Goal: Obtain resource: Obtain resource

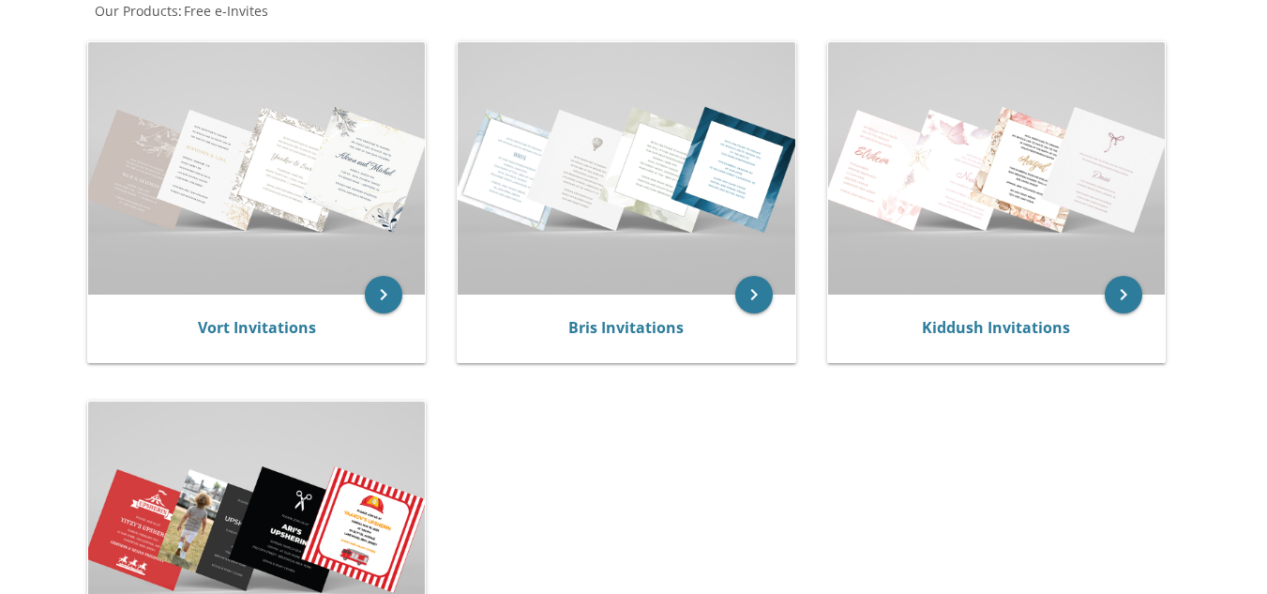
scroll to position [387, 0]
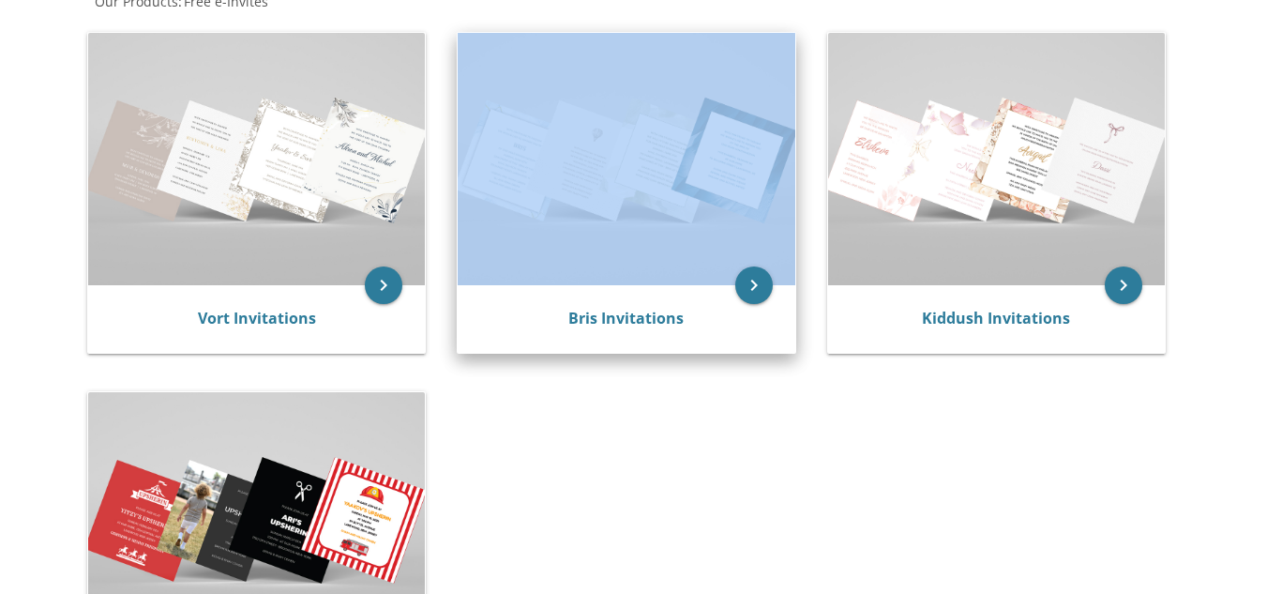
drag, startPoint x: 574, startPoint y: 356, endPoint x: 671, endPoint y: 203, distance: 181.6
click at [671, 203] on div "keyboard_arrow_right Bris Invitations" at bounding box center [633, 196] width 362 height 353
click at [671, 203] on img at bounding box center [626, 159] width 337 height 252
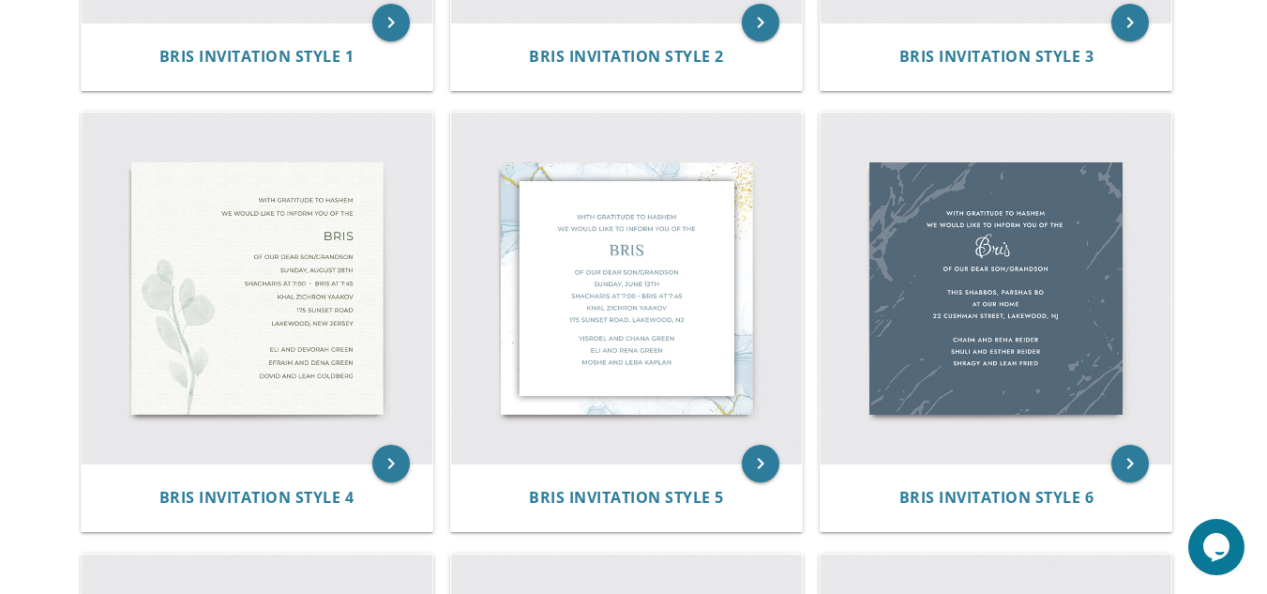
scroll to position [697, 0]
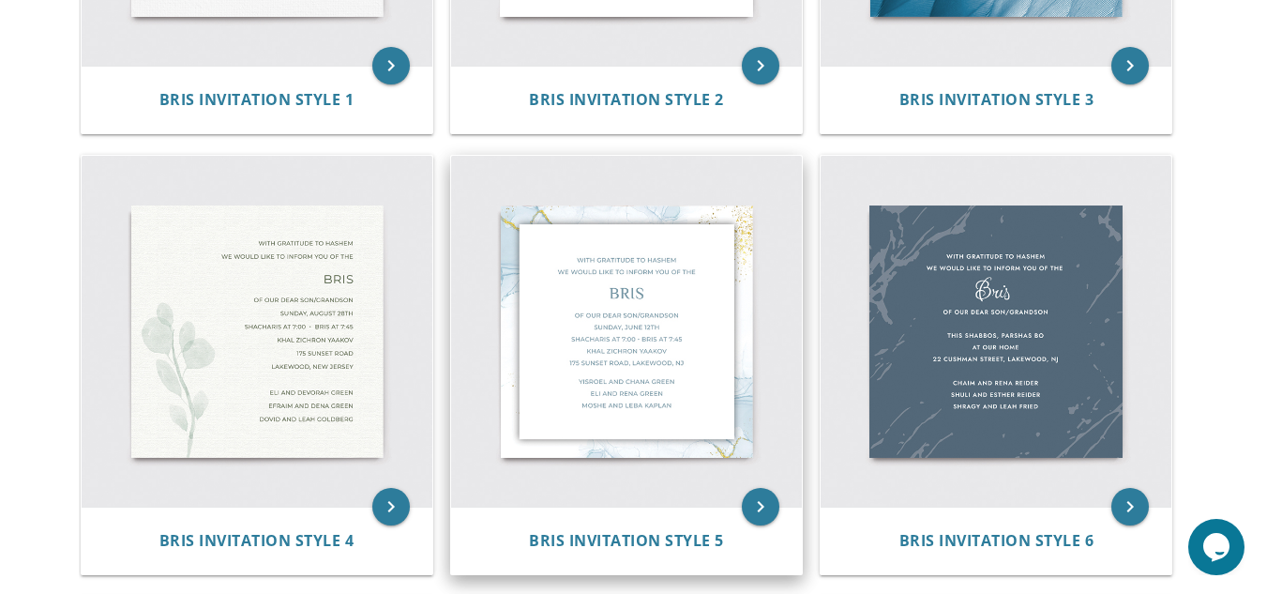
click at [702, 346] on img at bounding box center [626, 331] width 351 height 351
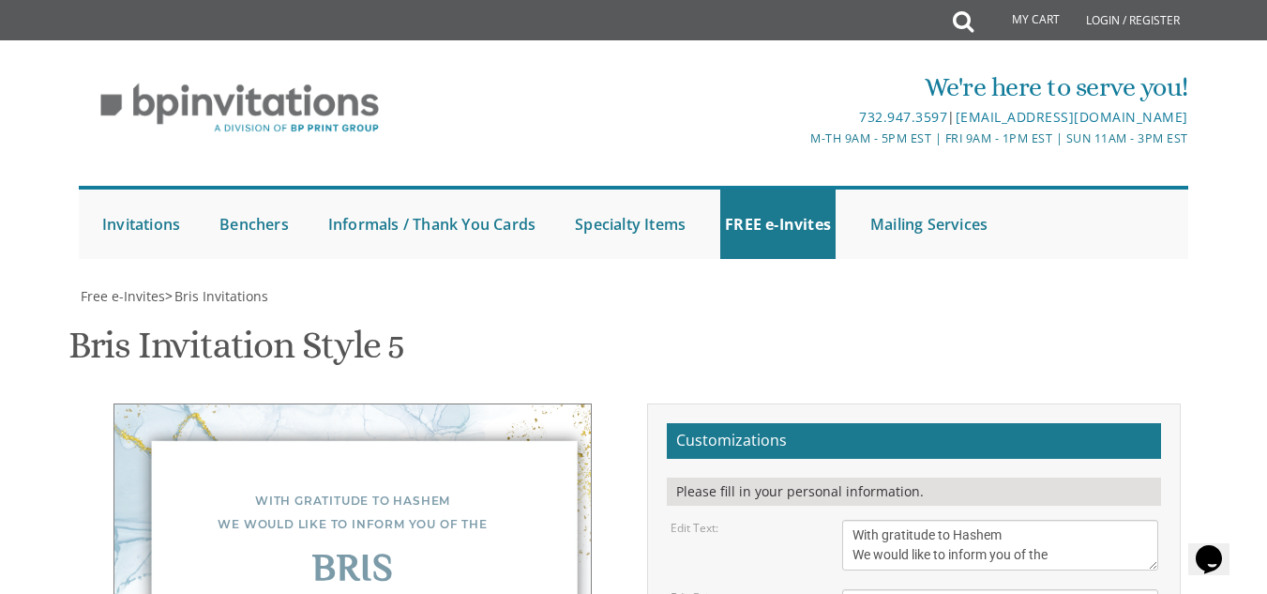
scroll to position [378, 0]
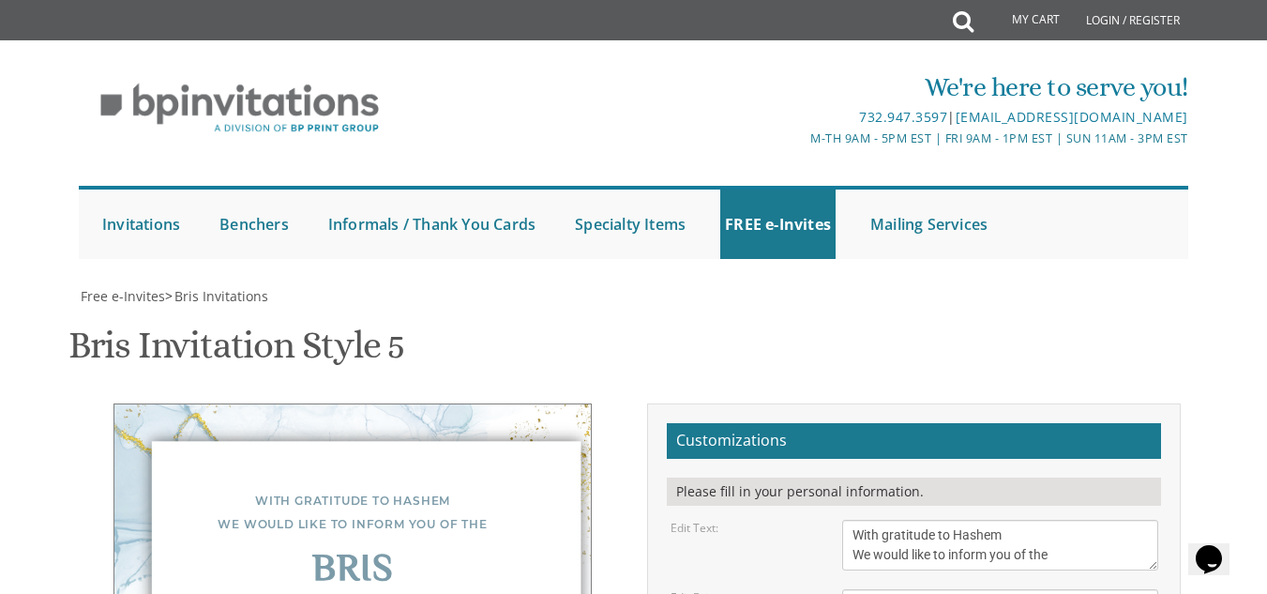
type textarea "Of our dear son/grandson Tuesday, August 19th Shacharis at 8:10 • Bris at 9:00 …"
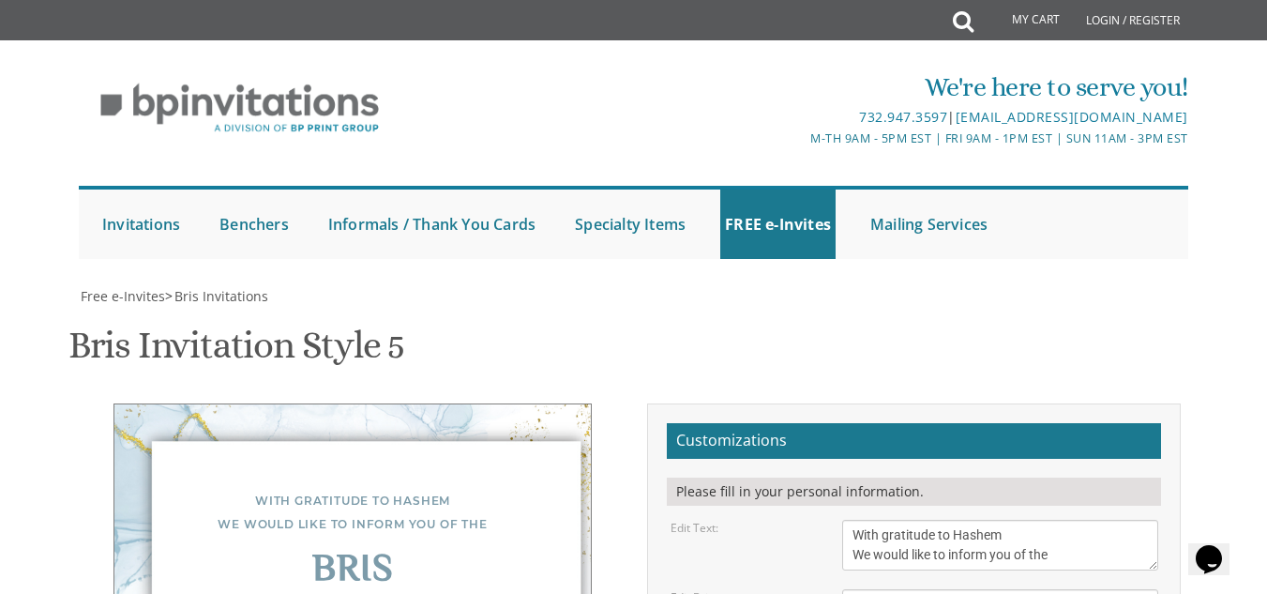
type textarea "Shlomo Maryl Maryl Motty Schon"
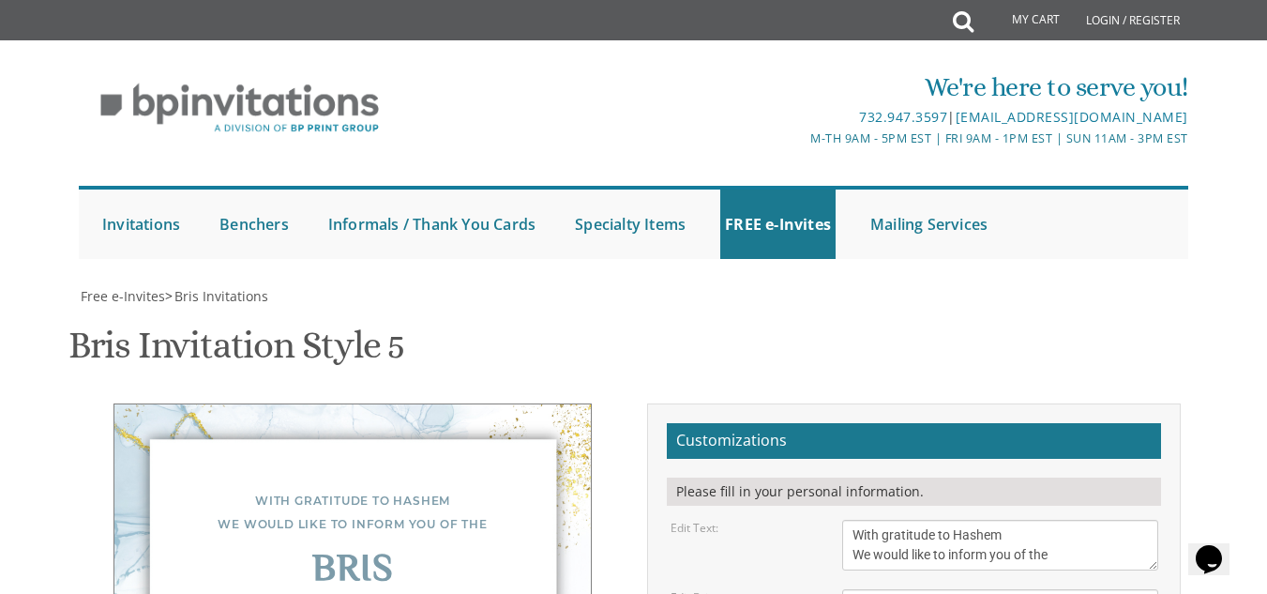
type input "gittyschon29@gmail.com"
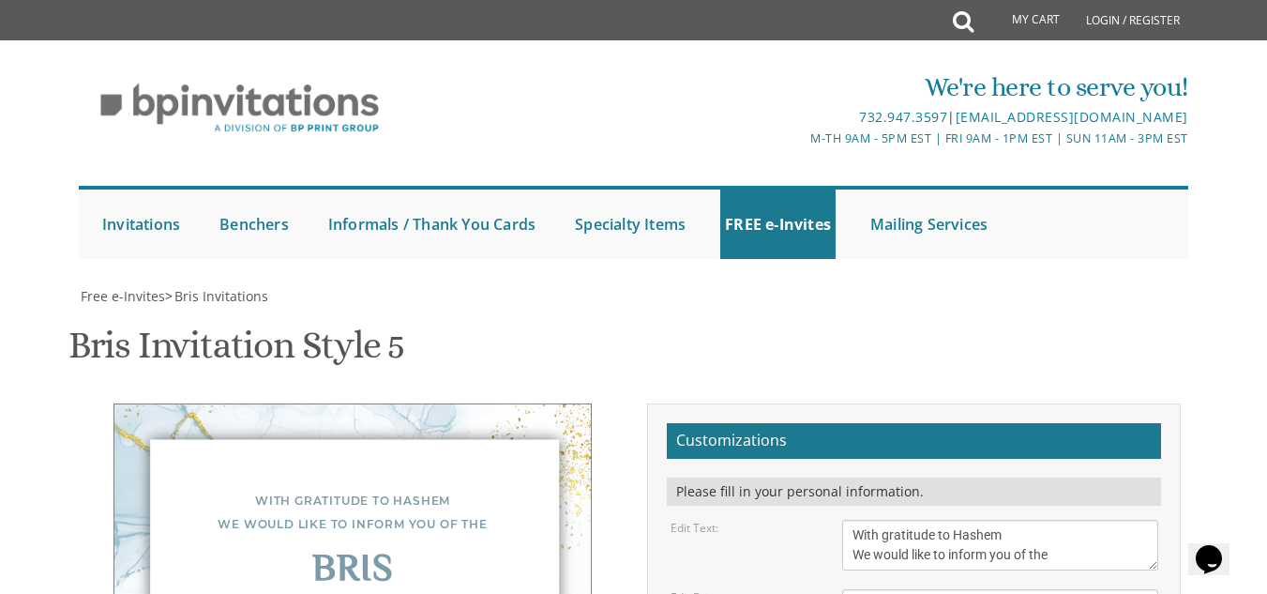
type textarea "Shlomo Maryl Shragy Maryl Motty Schon"
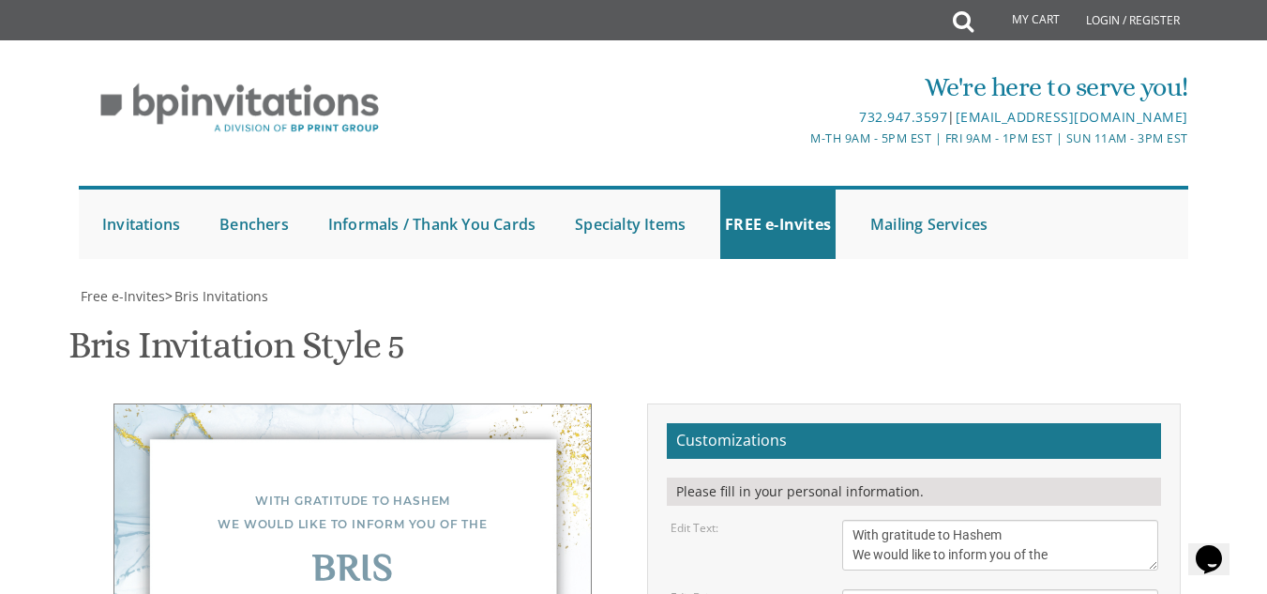
scroll to position [265, 0]
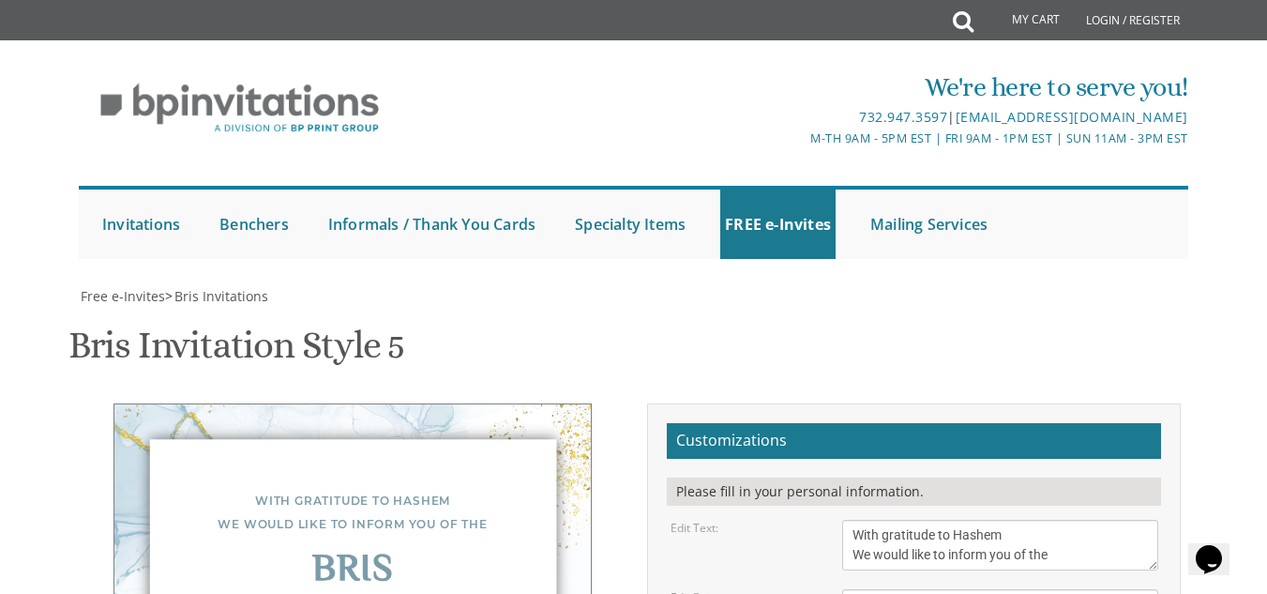
type textarea "Of our dear son/grandson Tuesday, August 19th Shacharis at 8:10 • Bris at 9:00 …"
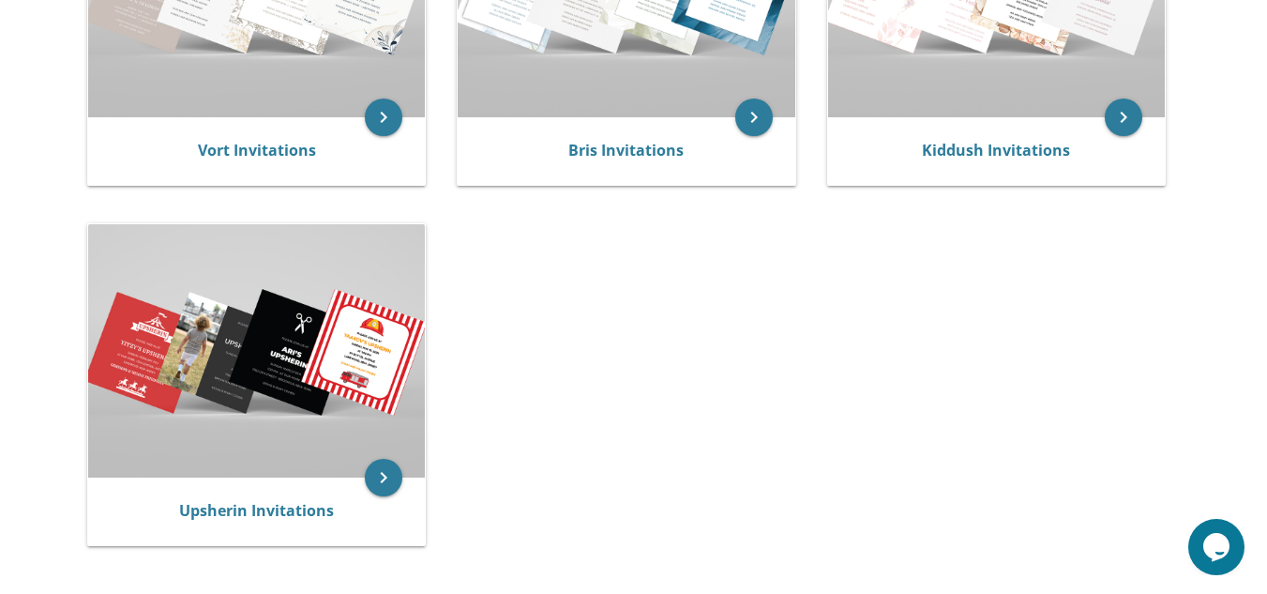
scroll to position [488, 0]
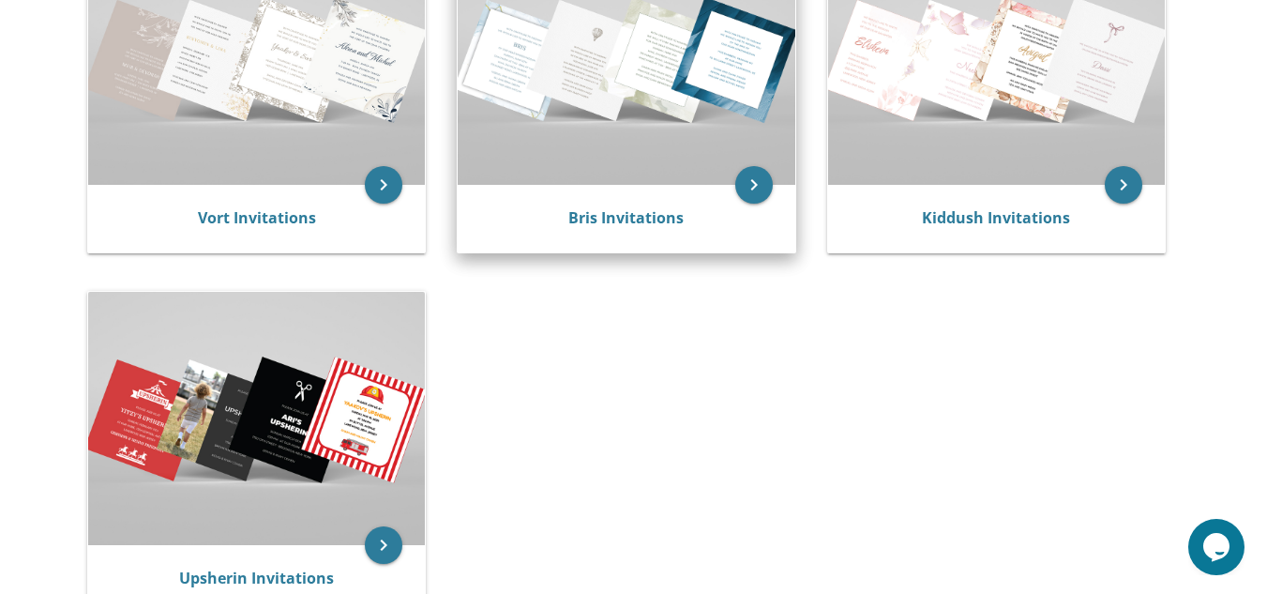
click at [641, 132] on img at bounding box center [626, 58] width 337 height 252
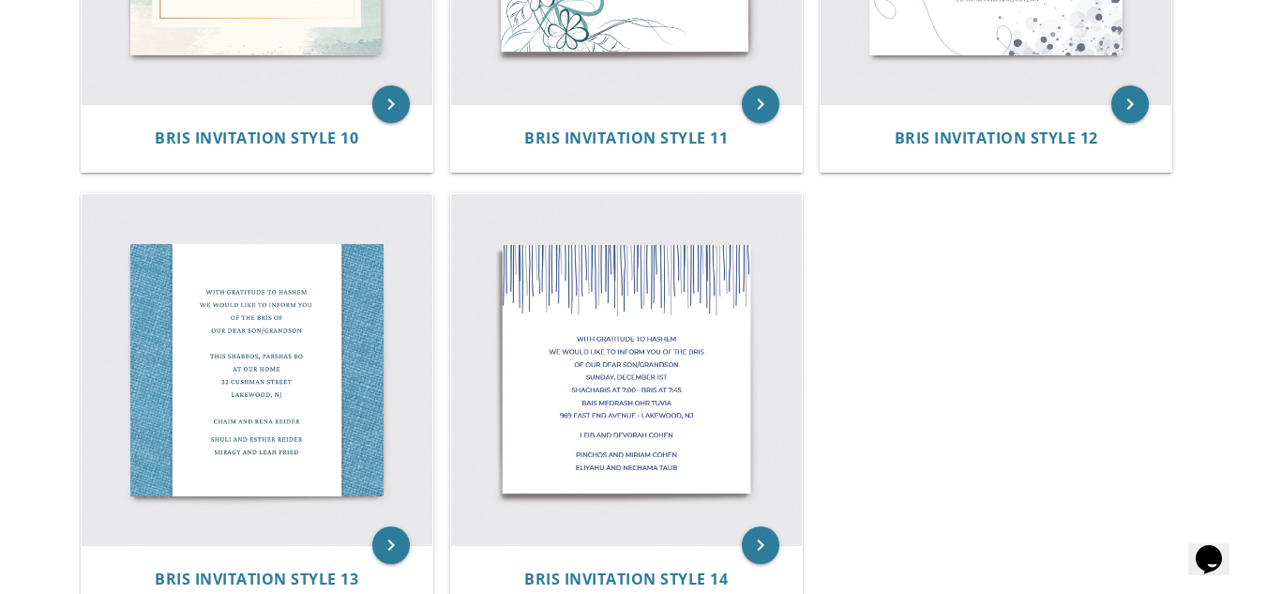
scroll to position [2235, 0]
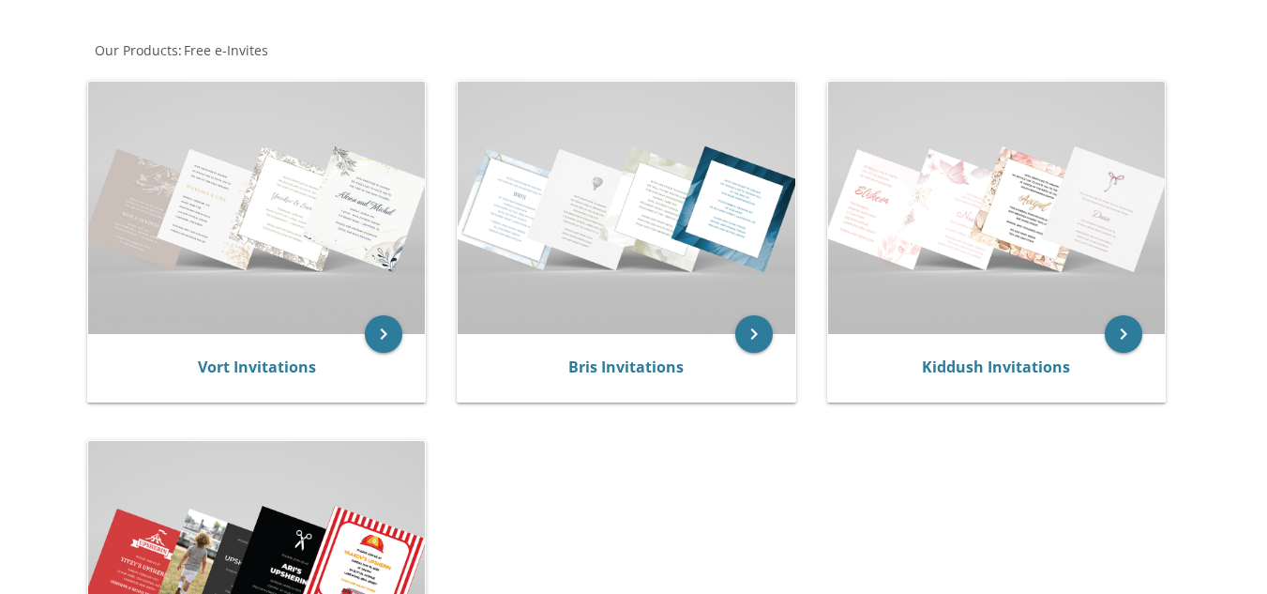
scroll to position [425, 0]
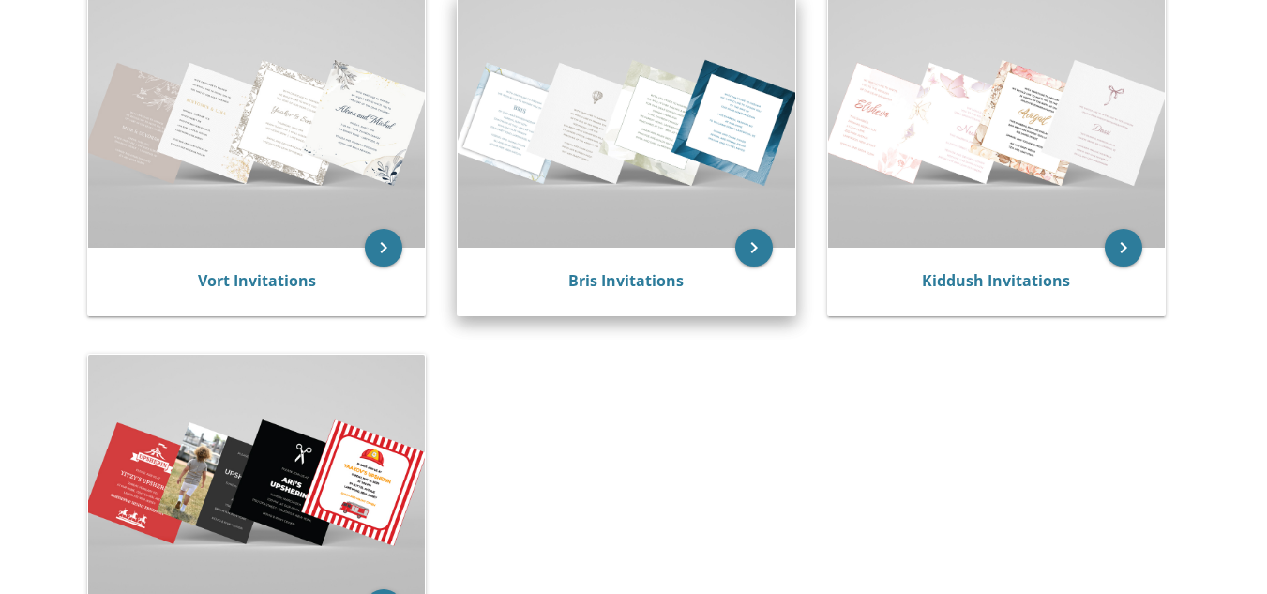
click at [671, 113] on img at bounding box center [626, 121] width 337 height 252
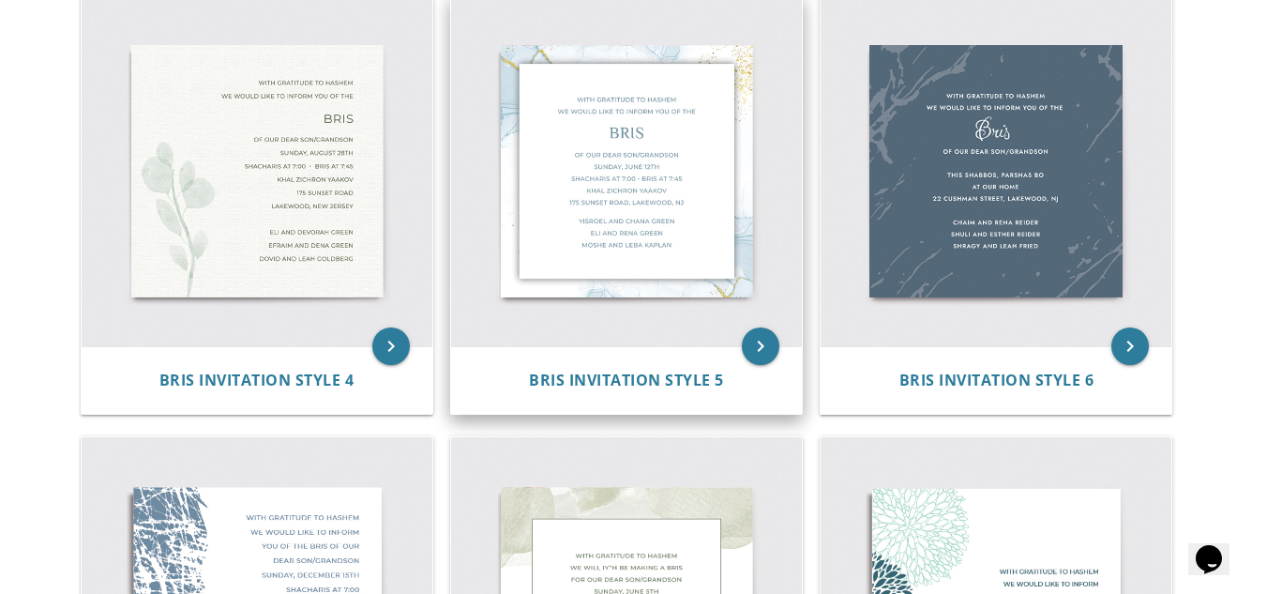
scroll to position [822, 0]
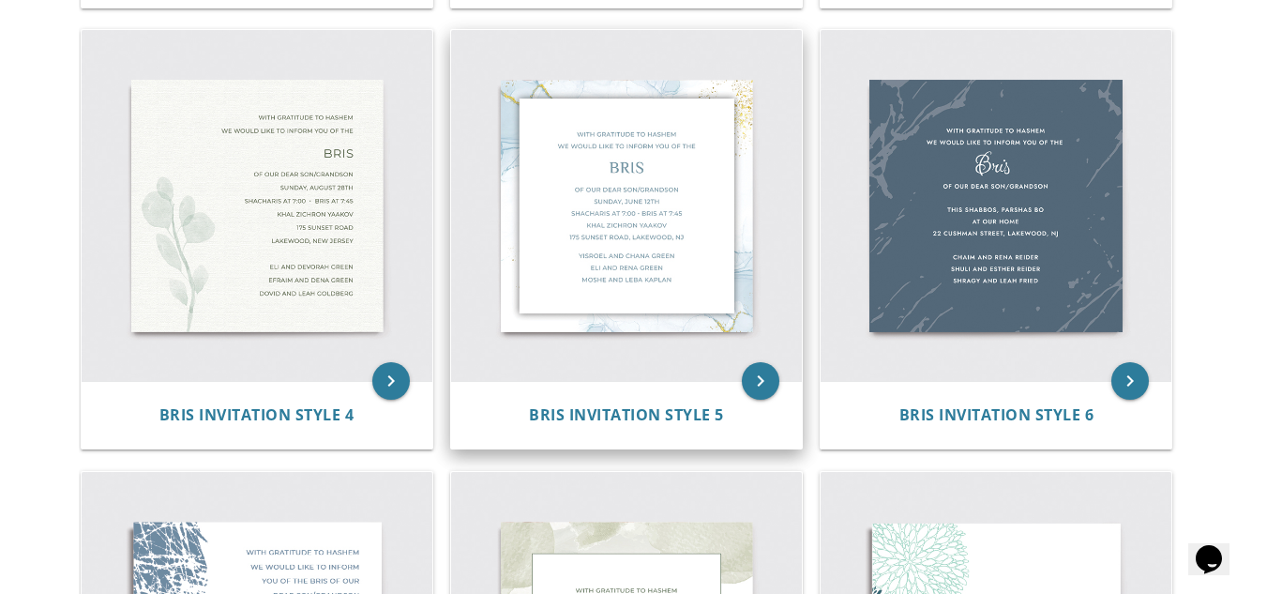
click at [707, 305] on img at bounding box center [626, 205] width 351 height 351
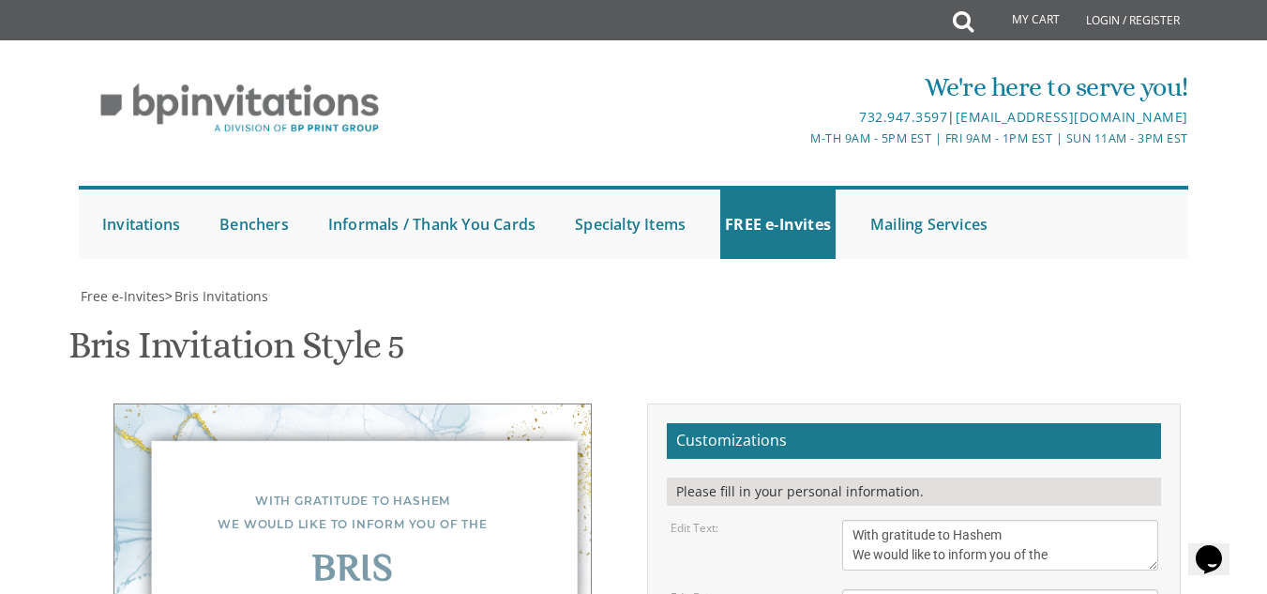
scroll to position [804, 0]
